Goal: Feedback & Contribution: Leave review/rating

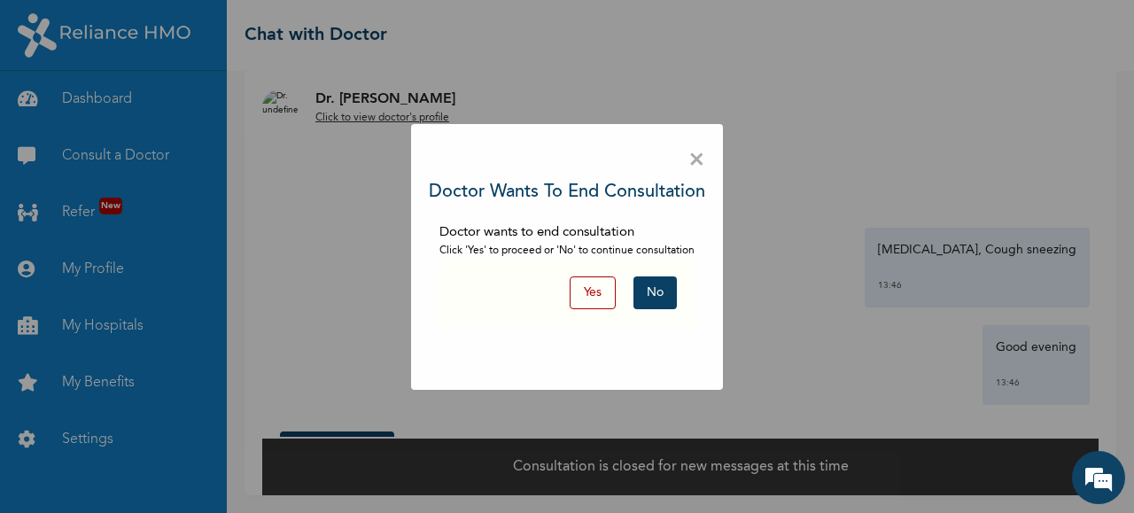
scroll to position [2497, 0]
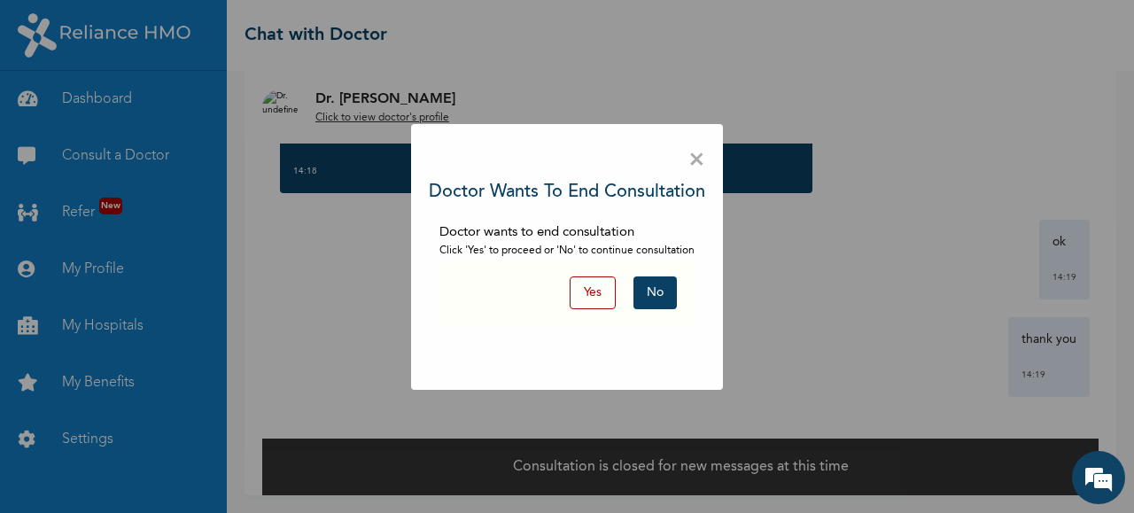
click at [580, 297] on button "Yes" at bounding box center [593, 292] width 46 height 33
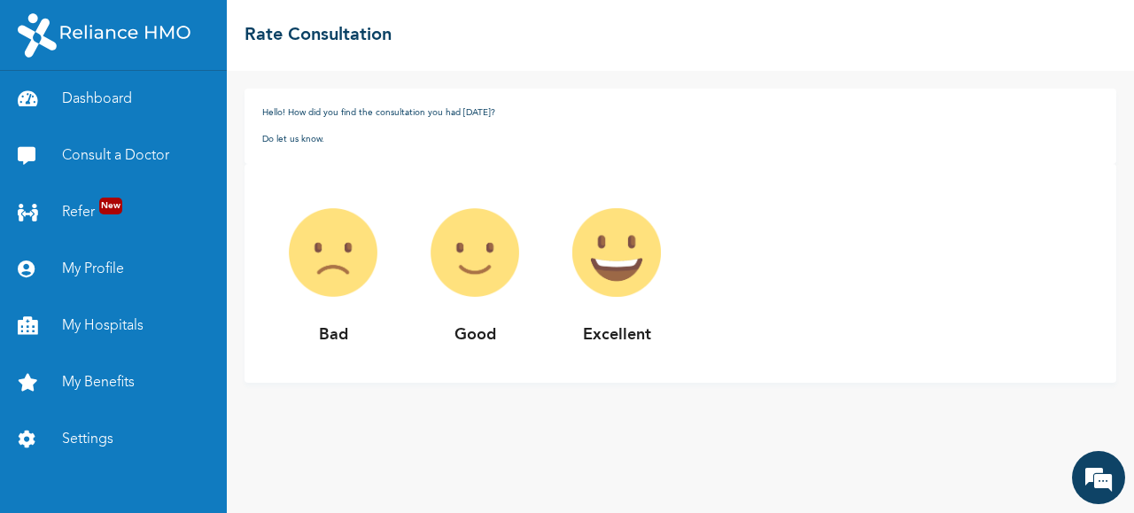
click at [1086, 327] on div "Bad Good Excellent" at bounding box center [681, 273] width 872 height 219
click at [482, 240] on img at bounding box center [475, 253] width 142 height 142
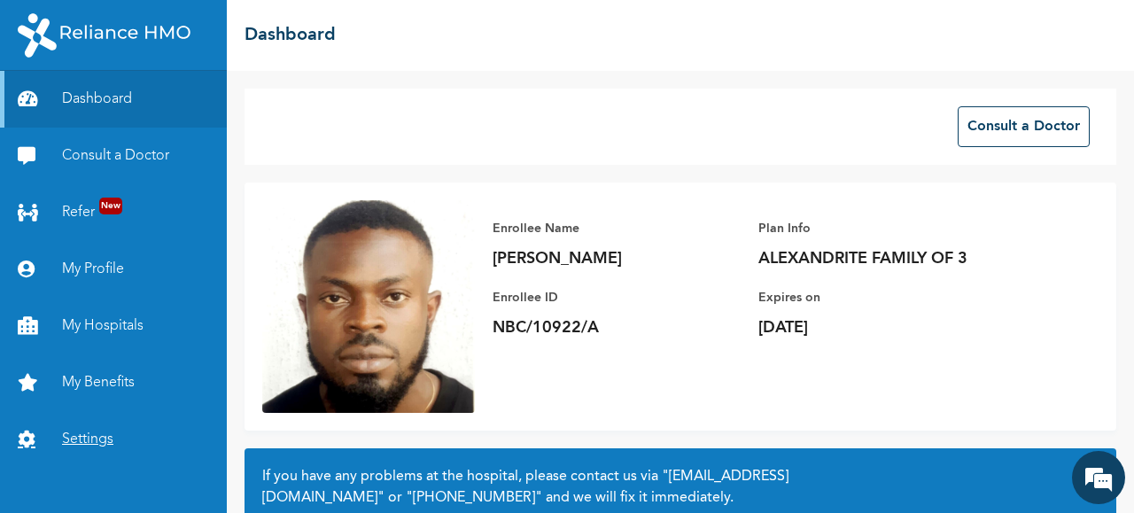
click at [97, 438] on link "Settings" at bounding box center [113, 439] width 227 height 57
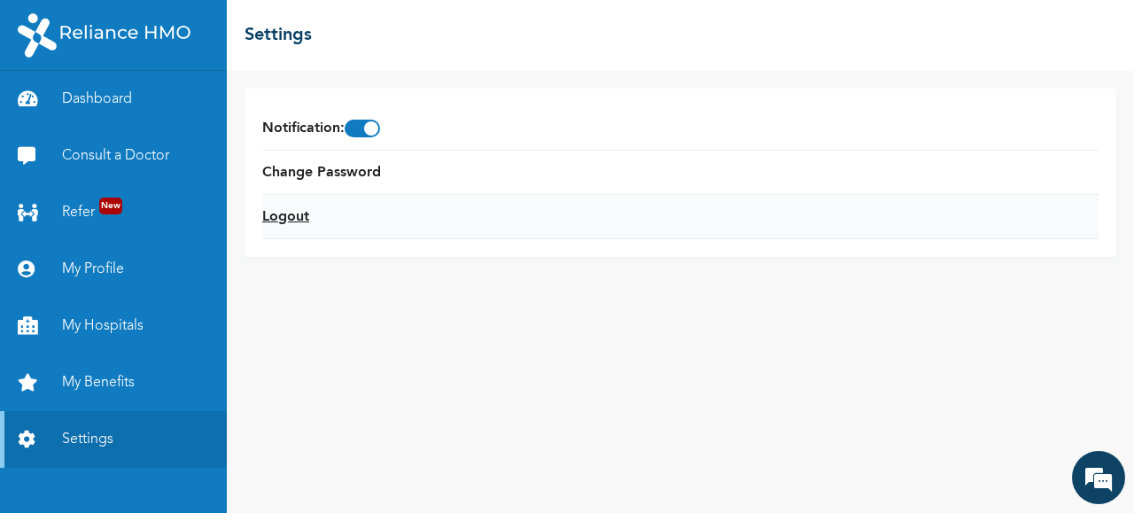
click at [284, 211] on link "Logout" at bounding box center [285, 216] width 47 height 21
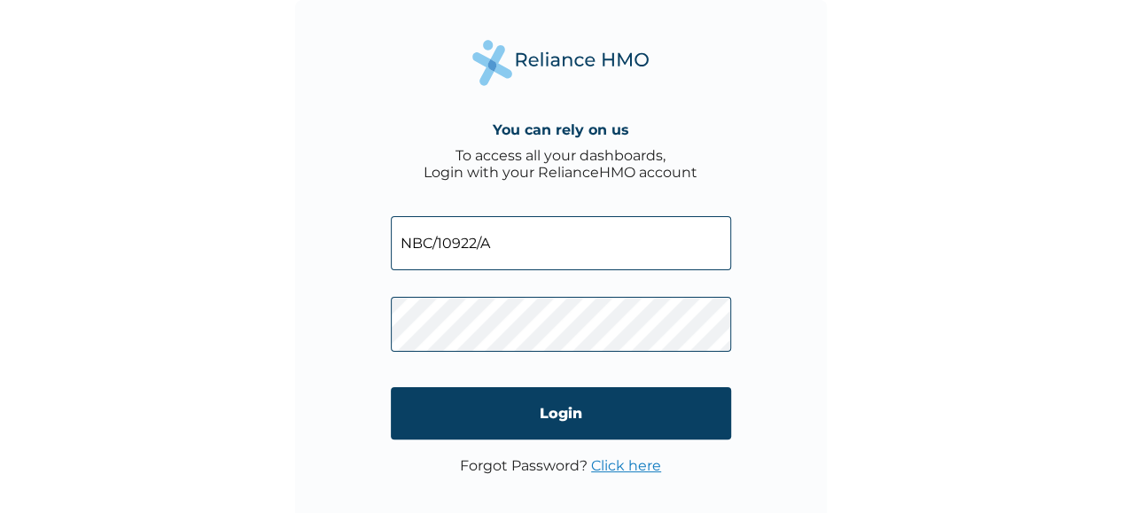
click at [487, 244] on input "NBC/10922/A" at bounding box center [561, 243] width 340 height 54
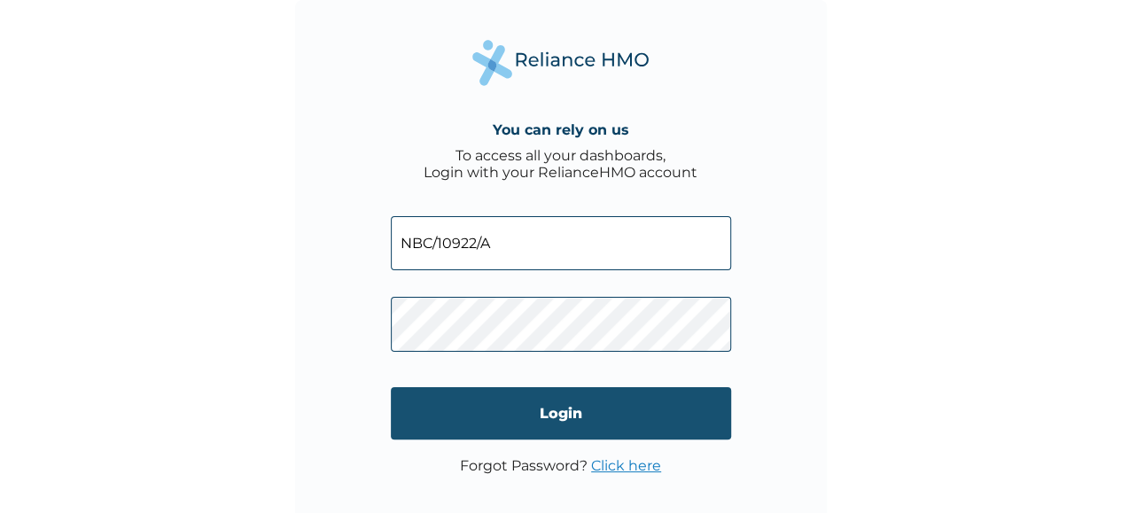
type input "NBC/10922/C"
click at [596, 424] on input "Login" at bounding box center [561, 413] width 340 height 52
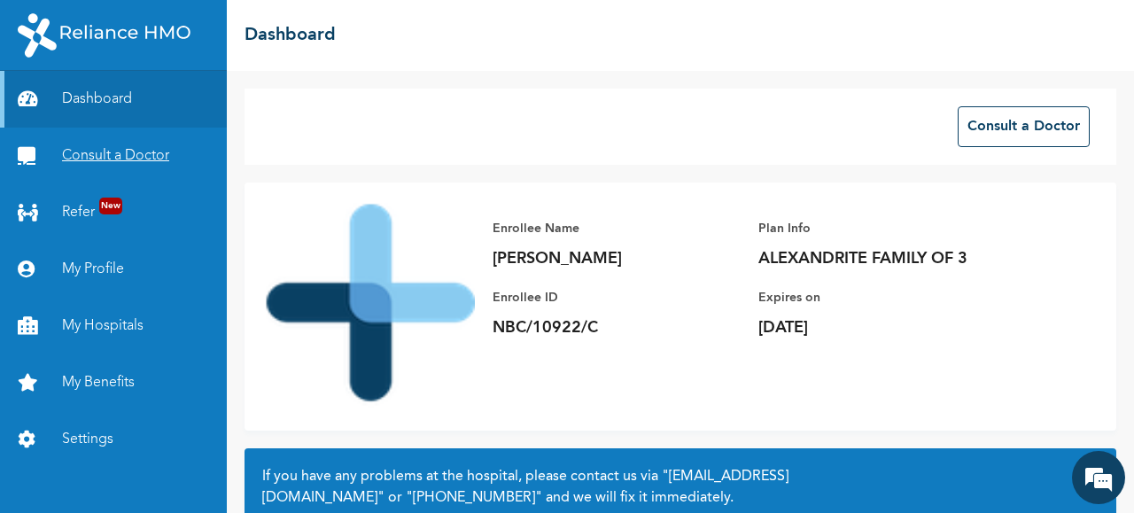
click at [94, 169] on link "Consult a Doctor" at bounding box center [113, 156] width 227 height 57
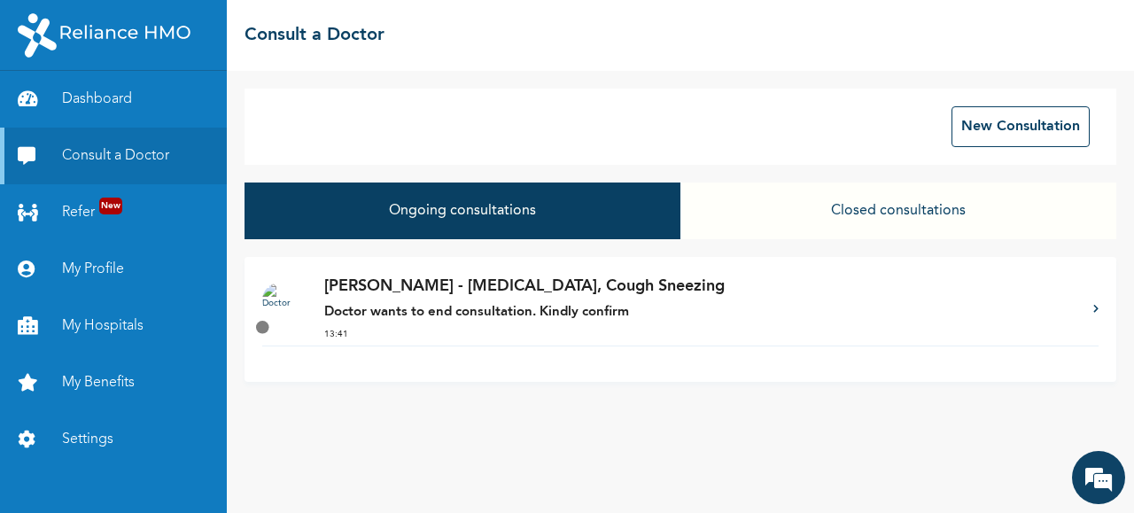
click at [700, 315] on p "Doctor wants to end consultation. Kindly confirm" at bounding box center [700, 313] width 752 height 20
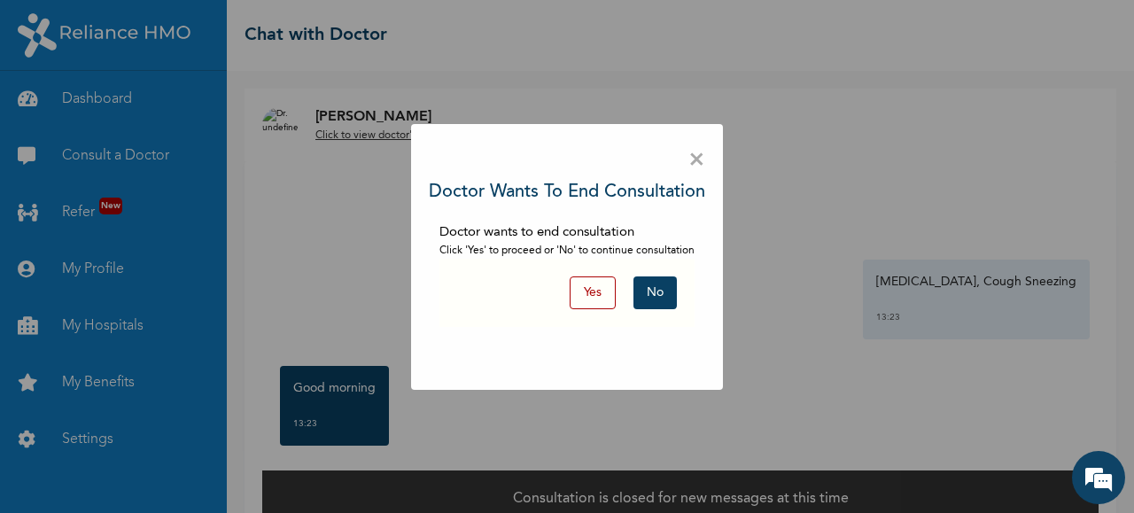
scroll to position [32, 0]
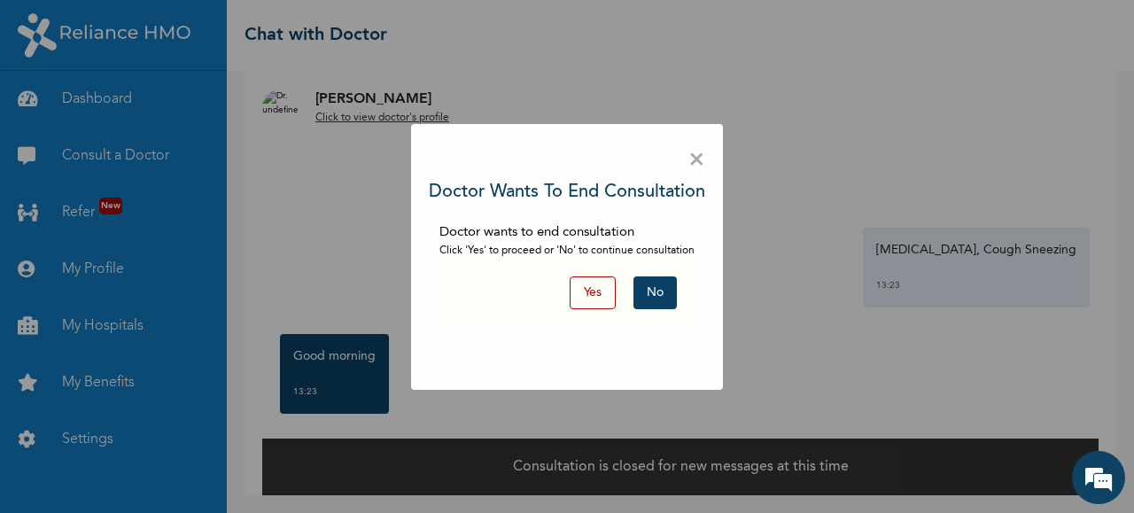
click at [590, 297] on button "Yes" at bounding box center [593, 292] width 46 height 33
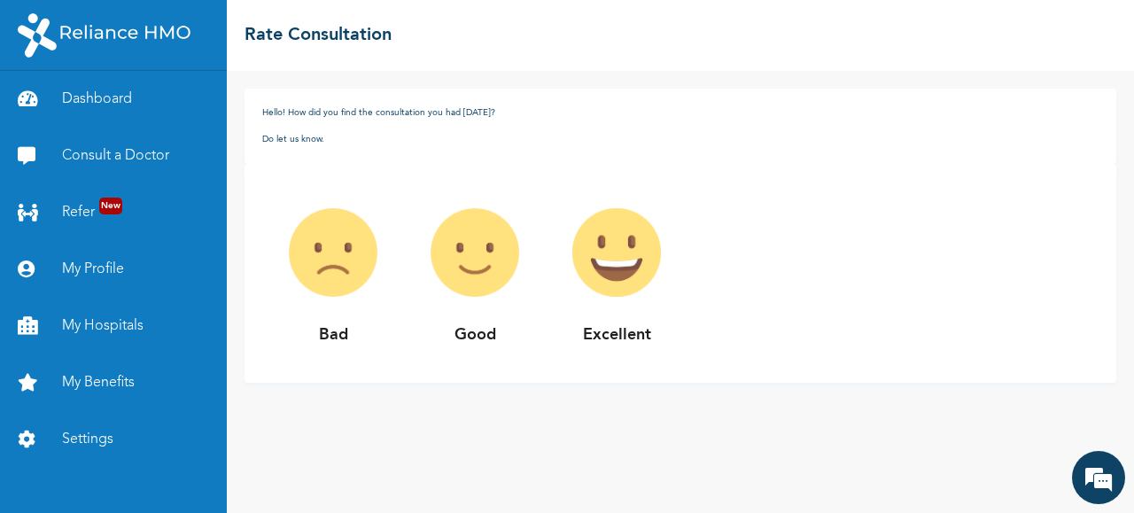
click at [328, 270] on img at bounding box center [333, 253] width 142 height 142
